Goal: Task Accomplishment & Management: Use online tool/utility

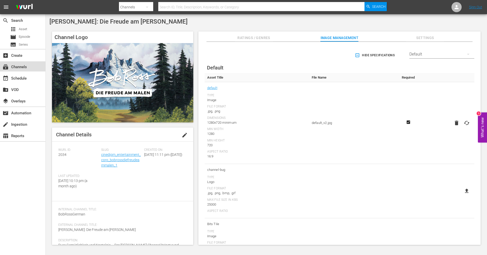
click at [29, 65] on div "subscriptions Channels" at bounding box center [22, 66] width 45 height 10
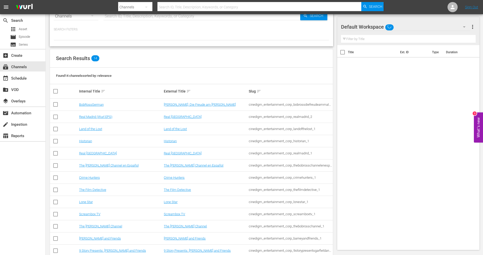
scroll to position [40, 0]
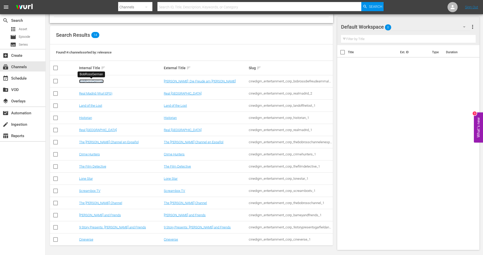
click at [101, 79] on link "BobRossGerman" at bounding box center [91, 81] width 25 height 4
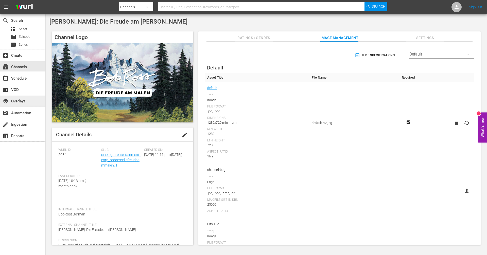
click at [21, 101] on div "layers Overlays" at bounding box center [14, 100] width 28 height 5
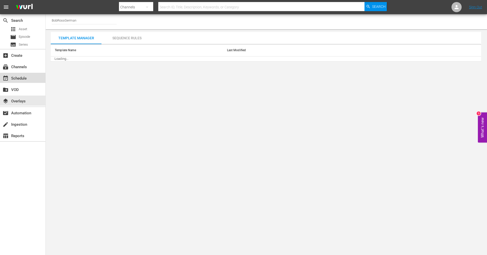
click at [21, 79] on div "event_available Schedule" at bounding box center [14, 77] width 28 height 5
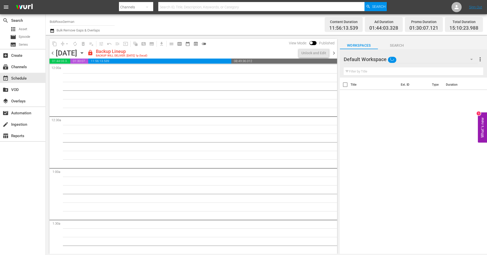
click at [333, 51] on span "chevron_right" at bounding box center [334, 53] width 6 height 6
click at [333, 53] on span "chevron_right" at bounding box center [334, 53] width 6 height 6
